Goal: Use online tool/utility: Utilize a website feature to perform a specific function

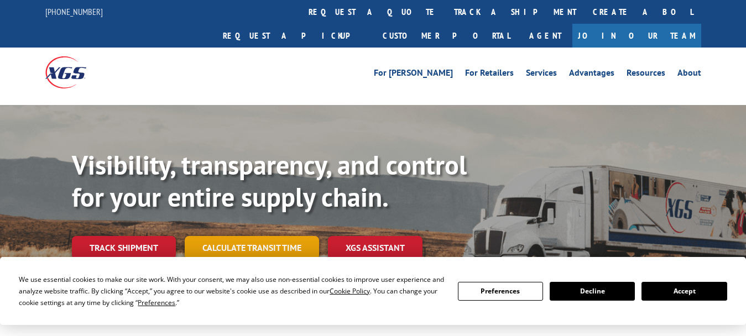
click at [283, 236] on link "Calculate transit time" at bounding box center [252, 248] width 134 height 24
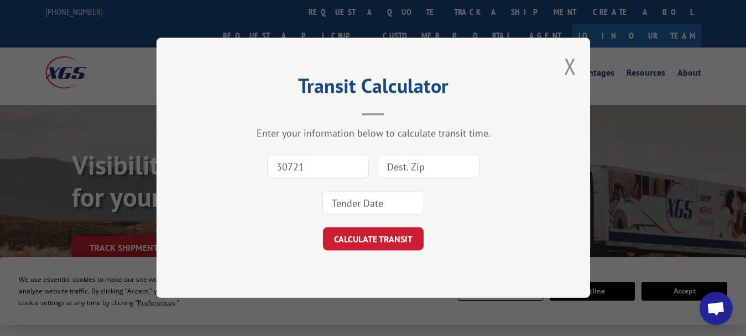
type input "30721"
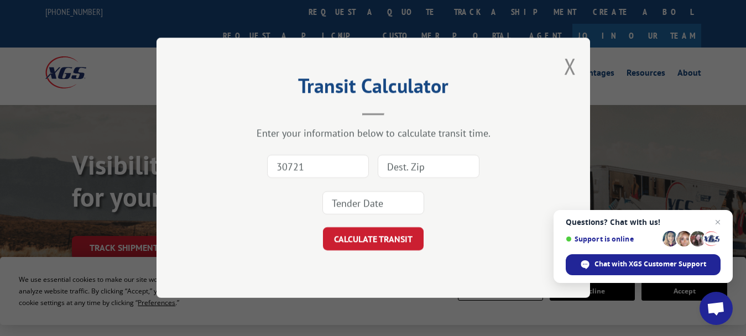
click at [396, 166] on input at bounding box center [429, 166] width 102 height 23
type input "49508"
click at [394, 200] on input at bounding box center [373, 203] width 102 height 23
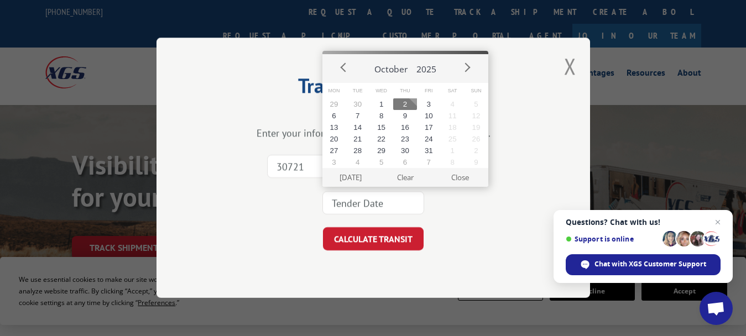
click at [404, 105] on button "2" at bounding box center [405, 104] width 24 height 12
type input "[DATE]"
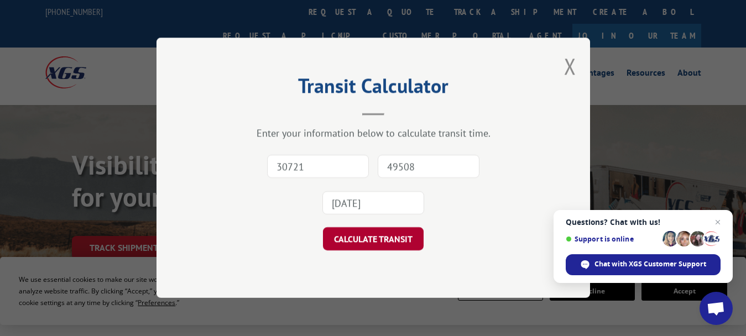
click at [359, 241] on button "CALCULATE TRANSIT" at bounding box center [373, 239] width 101 height 23
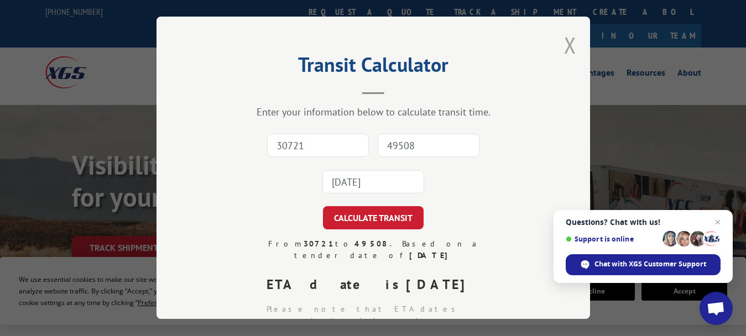
click at [564, 40] on button "Close modal" at bounding box center [570, 44] width 12 height 29
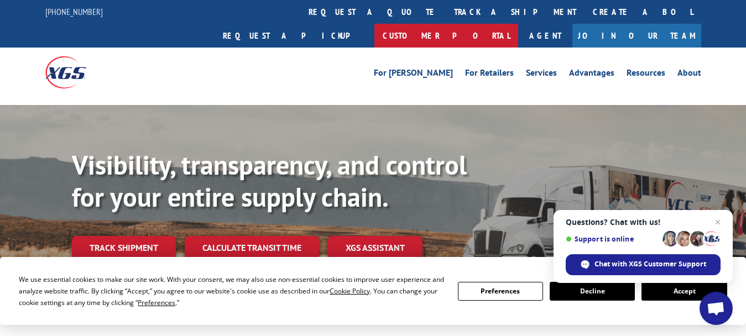
click at [518, 24] on link "Customer Portal" at bounding box center [446, 36] width 144 height 24
